Goal: Task Accomplishment & Management: Use online tool/utility

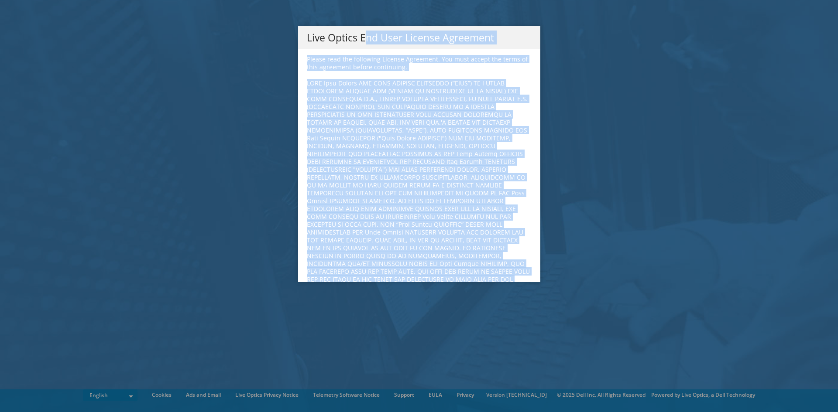
drag, startPoint x: 362, startPoint y: 214, endPoint x: 301, endPoint y: 38, distance: 186.1
click at [301, 38] on div "Live Optics End User License Agreement Please read the following License Agreem…" at bounding box center [419, 154] width 242 height 256
copy div "Lore Ipsumd Sit Amet Consect Adipiscin Elitse doei tem incididun Utlabor Etdolo…"
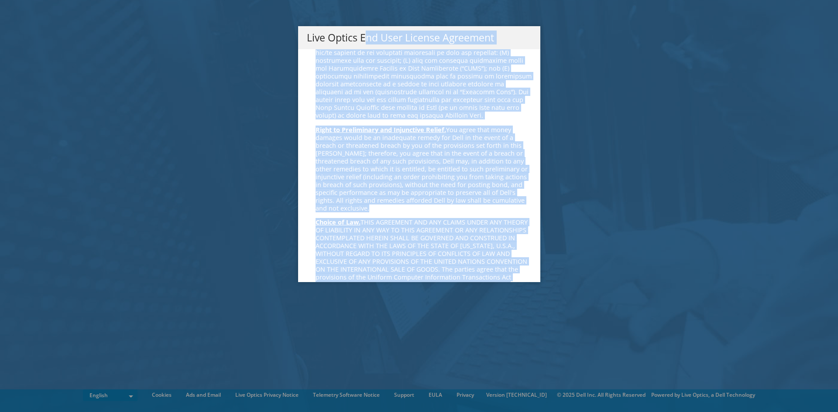
scroll to position [3299, 0]
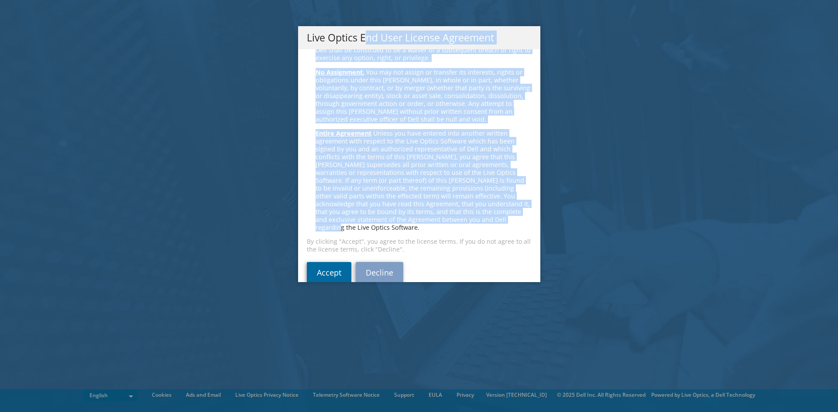
click at [325, 262] on link "Accept" at bounding box center [329, 272] width 44 height 21
